Goal: Task Accomplishment & Management: Complete application form

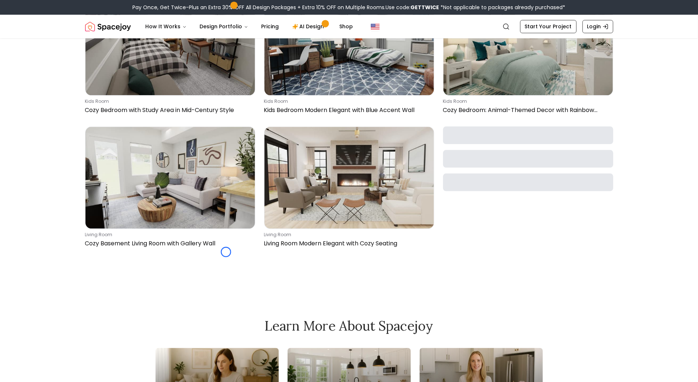
scroll to position [1280, 0]
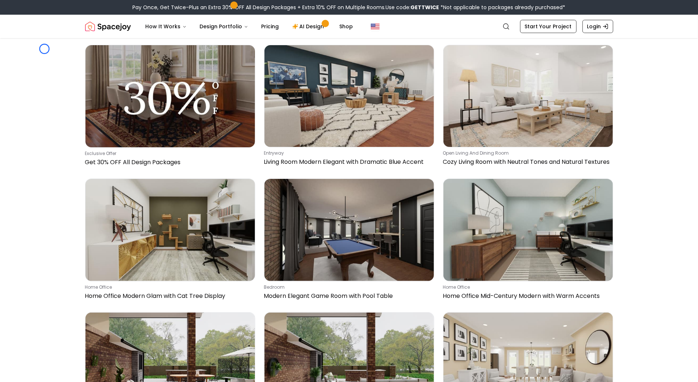
scroll to position [2174, 0]
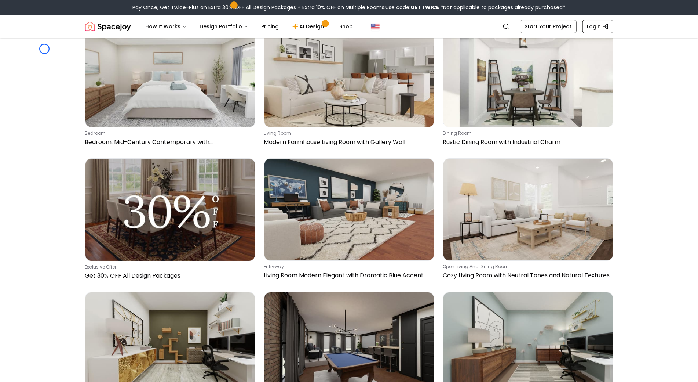
scroll to position [2009, 0]
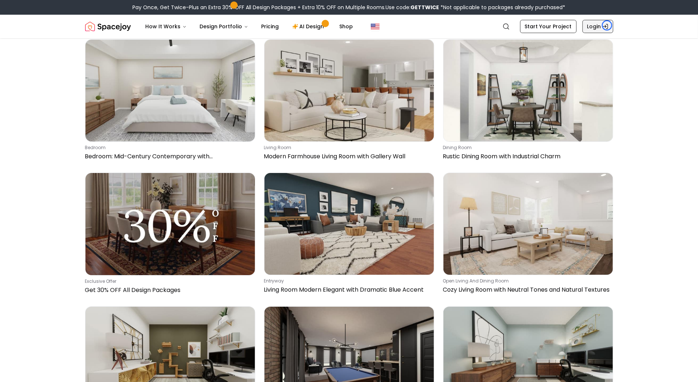
click at [607, 25] on icon "Global" at bounding box center [606, 26] width 6 height 6
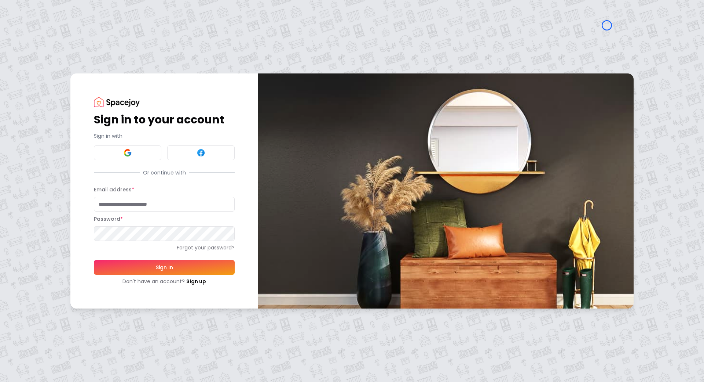
click at [69, 52] on div "Sign in to your account Sign in with Or continue with Email address * Password …" at bounding box center [352, 191] width 704 height 382
click at [53, 68] on div "Sign in to your account Sign in with Or continue with Email address * Password …" at bounding box center [352, 191] width 704 height 382
click at [190, 282] on link "Sign up" at bounding box center [196, 280] width 20 height 7
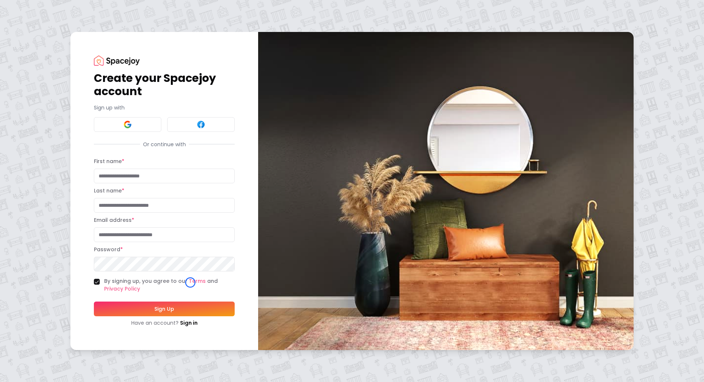
click at [50, 54] on div "Create your Spacejoy account Sign up with Or continue with First name * Last na…" at bounding box center [352, 191] width 704 height 382
click at [48, 66] on div "Create your Spacejoy account Sign up with Or continue with First name * Last na…" at bounding box center [352, 191] width 704 height 382
click at [191, 320] on link "Sign in" at bounding box center [189, 322] width 18 height 7
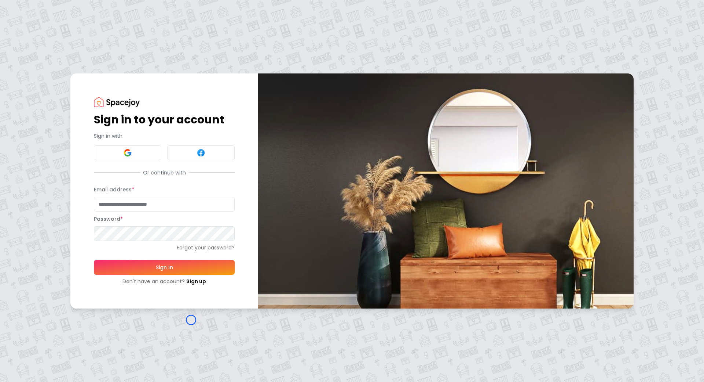
click at [49, 69] on div "Sign in to your account Sign in with Or continue with Email address * Password …" at bounding box center [352, 191] width 704 height 382
click at [49, 43] on div "Sign in to your account Sign in with Or continue with Email address * Password …" at bounding box center [352, 191] width 704 height 382
click at [186, 283] on link "Sign up" at bounding box center [196, 280] width 20 height 7
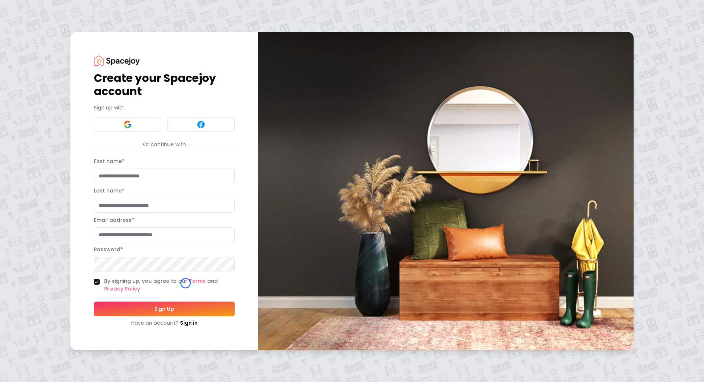
click at [43, 58] on div "Create your Spacejoy account Sign up with Or continue with First name * Last na…" at bounding box center [352, 191] width 704 height 382
click at [52, 61] on div "Create your Spacejoy account Sign up with Or continue with First name * Last na…" at bounding box center [352, 191] width 704 height 382
click at [193, 320] on link "Sign in" at bounding box center [189, 322] width 18 height 7
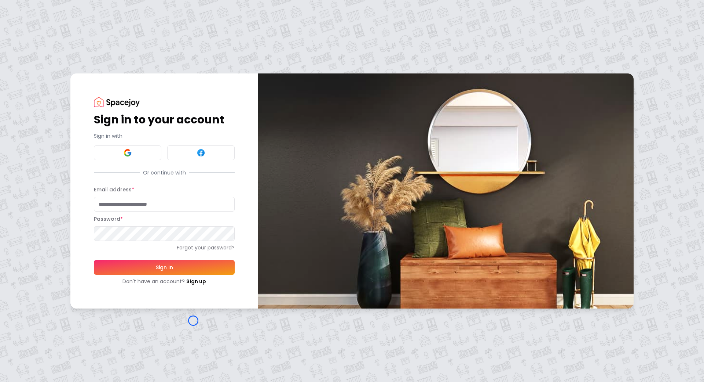
click at [193, 320] on div "Sign in to your account Sign in with Or continue with Email address * Password …" at bounding box center [352, 191] width 704 height 382
click at [58, 66] on div "Sign in to your account Sign in with Or continue with Email address * Password …" at bounding box center [352, 191] width 704 height 382
click at [191, 283] on link "Sign up" at bounding box center [196, 280] width 20 height 7
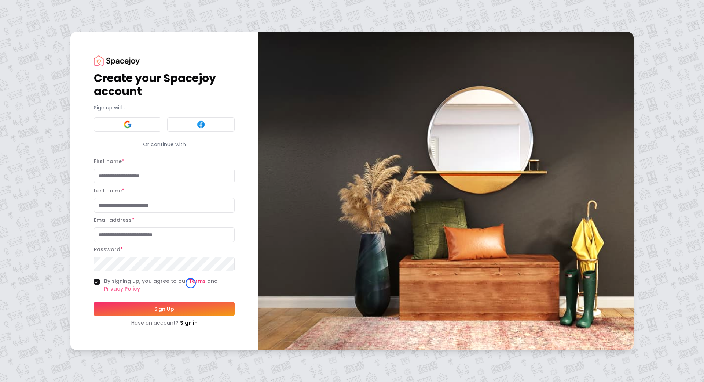
click at [191, 283] on link "Terms" at bounding box center [197, 280] width 17 height 7
click at [116, 62] on img at bounding box center [117, 60] width 46 height 10
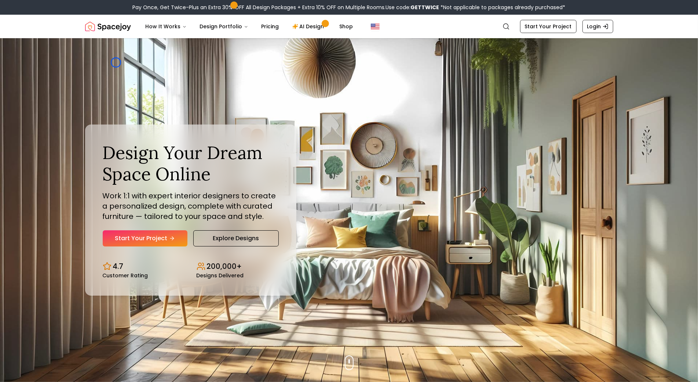
click at [116, 62] on div "Design Your Dream Space Online Work 1:1 with expert interior designers to creat…" at bounding box center [350, 209] width 564 height 343
click at [53, 68] on img "Hero section" at bounding box center [349, 209] width 698 height 343
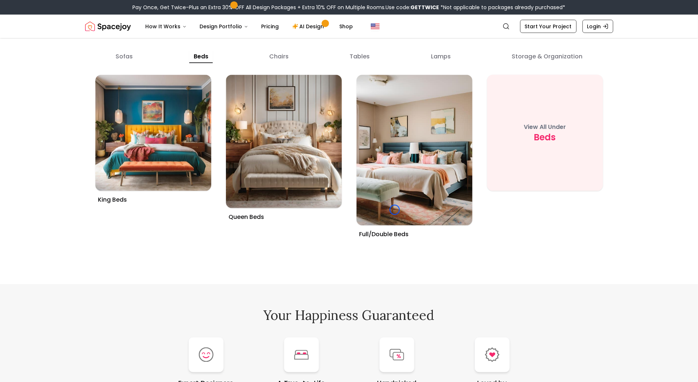
scroll to position [2844, 0]
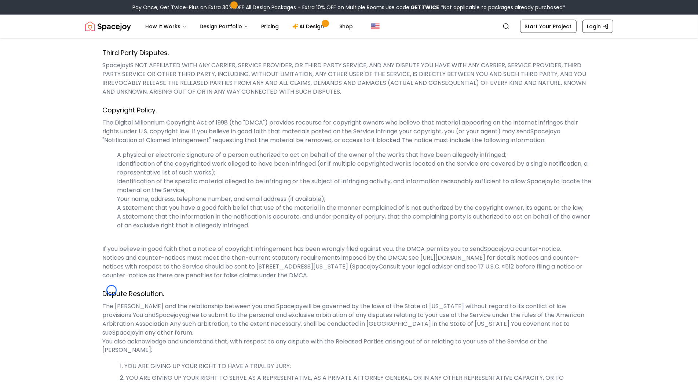
scroll to position [2805, 0]
